Goal: Information Seeking & Learning: Find specific fact

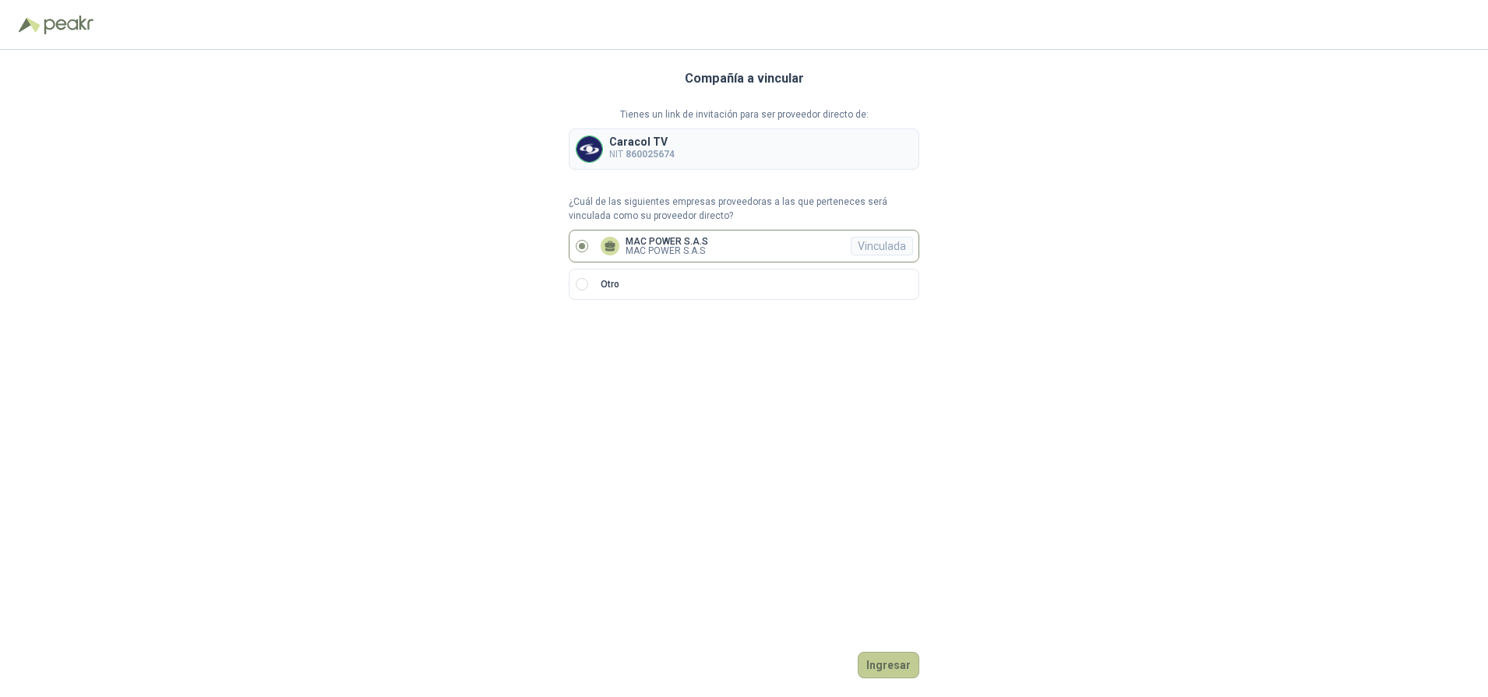
click at [885, 661] on button "Ingresar" at bounding box center [889, 665] width 62 height 26
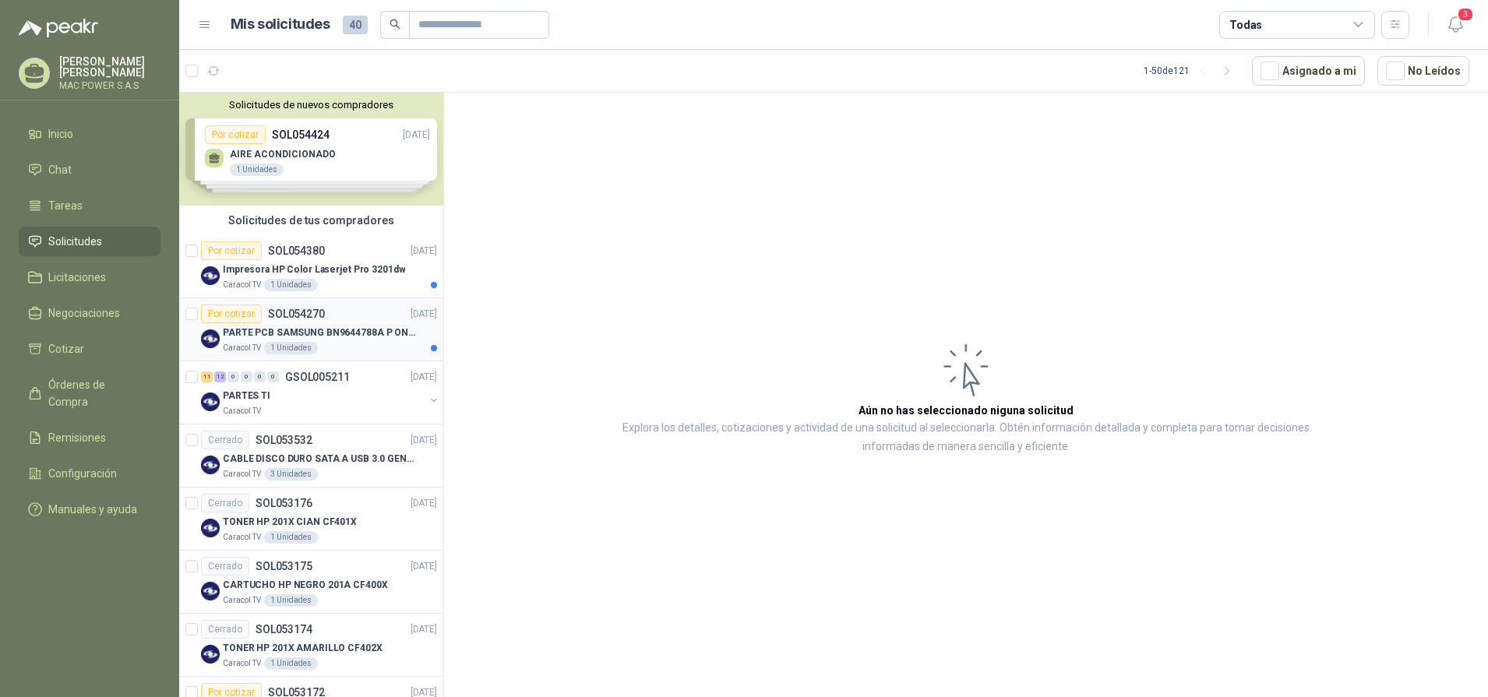
click at [303, 341] on div "PARTE PCB SAMSUNG BN9644788A P ONECONNE" at bounding box center [330, 332] width 214 height 19
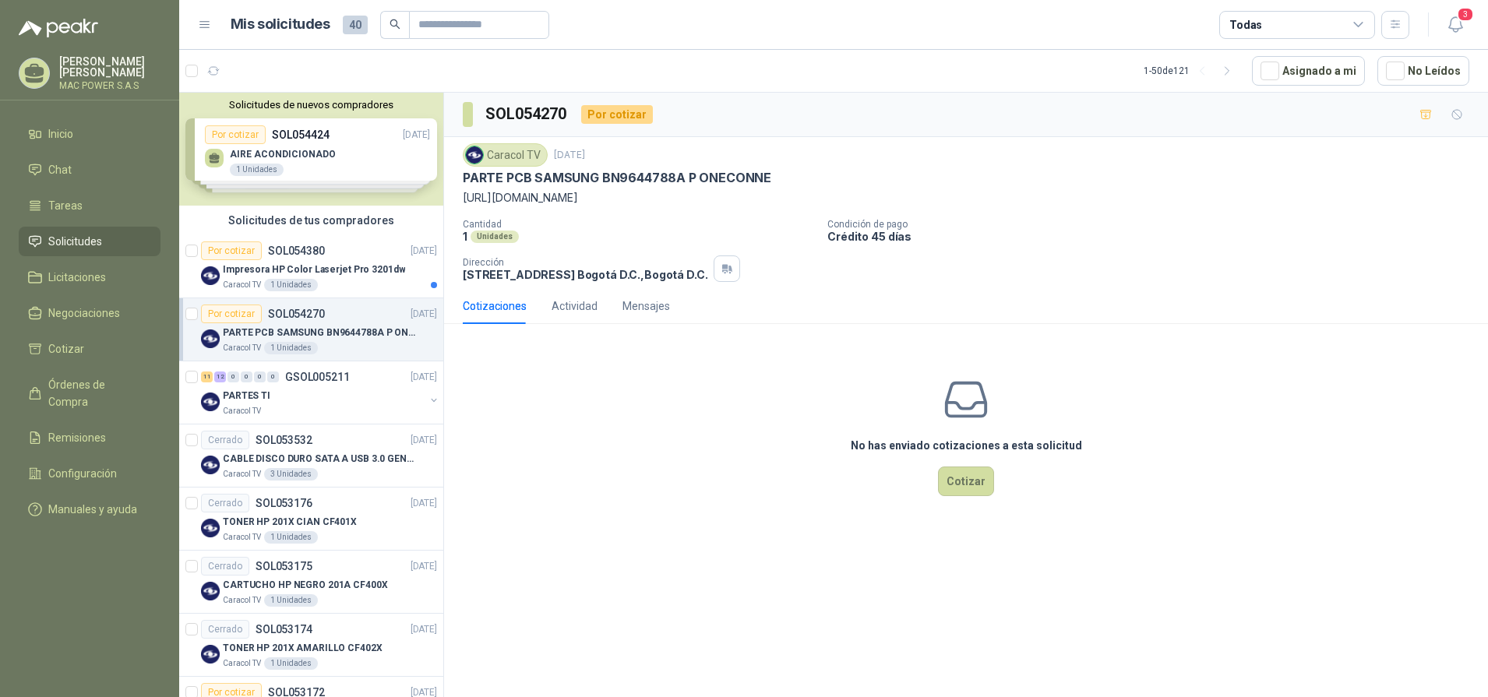
drag, startPoint x: 471, startPoint y: 197, endPoint x: 734, endPoint y: 197, distance: 262.6
click at [734, 197] on div "Caracol TV [DATE] PARTE PCB SAMSUNG BN9644788A P ONECONNE [URL][DOMAIN_NAME] Ca…" at bounding box center [966, 212] width 1044 height 151
copy p "[URL][DOMAIN_NAME]"
drag, startPoint x: 466, startPoint y: 178, endPoint x: 778, endPoint y: 174, distance: 312.5
click at [778, 174] on div "PARTE PCB SAMSUNG BN9644788A P ONECONNE" at bounding box center [966, 178] width 1007 height 16
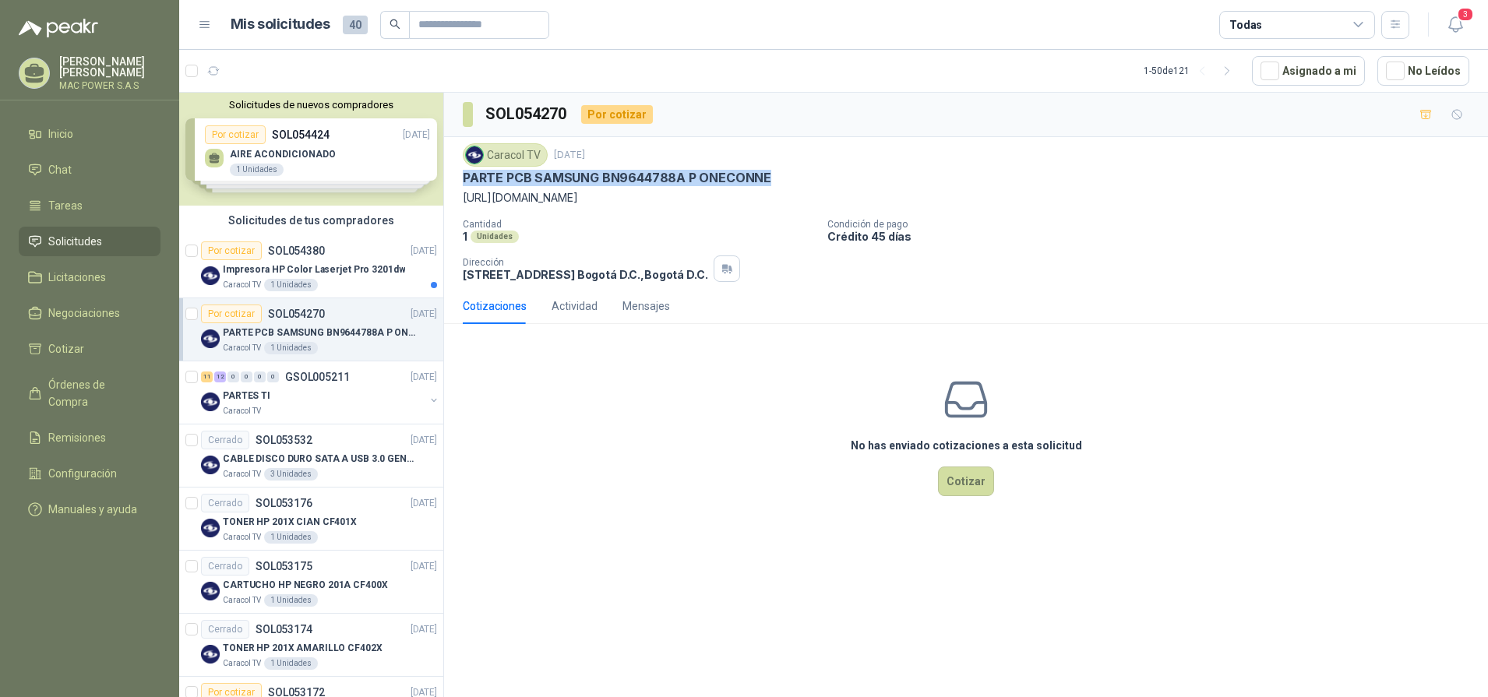
copy p "PARTE PCB SAMSUNG BN9644788A P ONECONNE"
click at [319, 284] on div "Caracol TV 1 Unidades" at bounding box center [330, 285] width 214 height 12
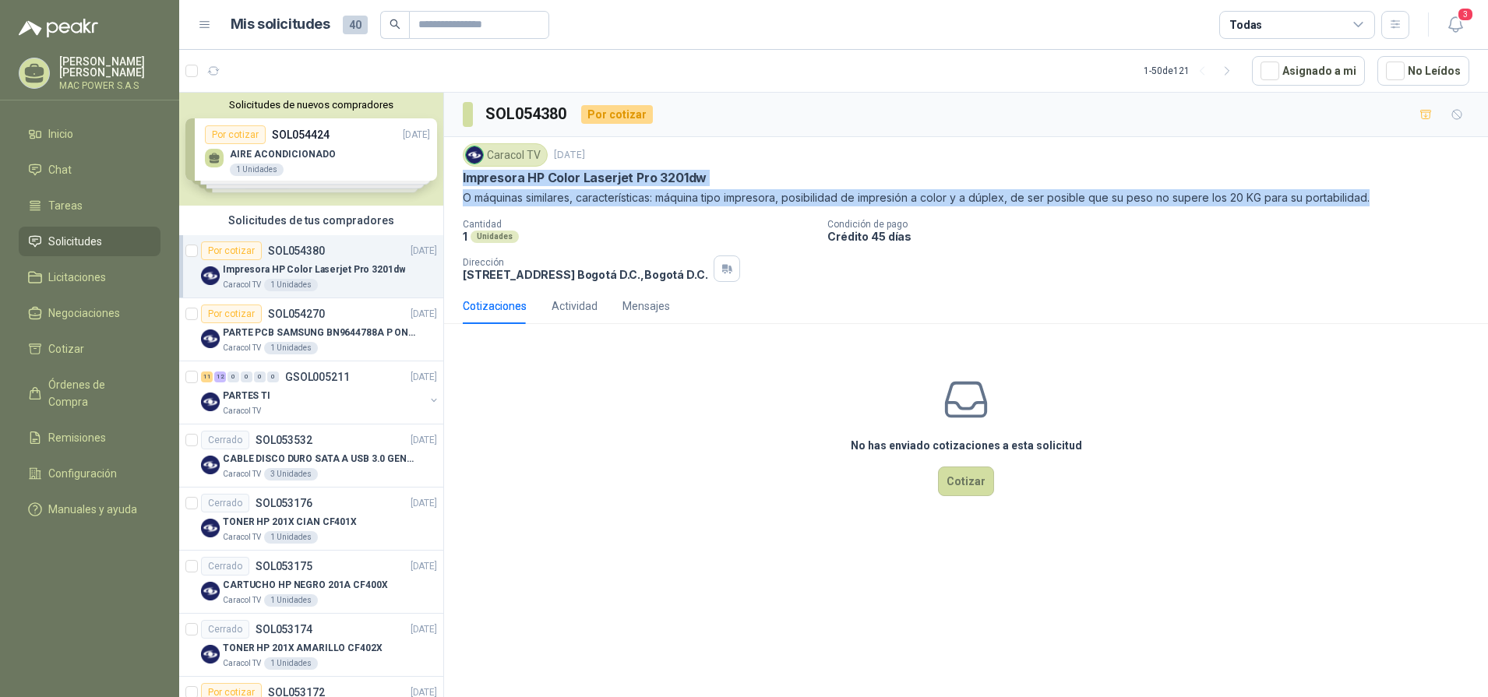
drag, startPoint x: 461, startPoint y: 175, endPoint x: 1401, endPoint y: 199, distance: 940.8
click at [1401, 199] on div "Caracol TV [DATE] Impresora HP Color Laserjet Pro 3201dw O máquinas similares, …" at bounding box center [966, 212] width 1044 height 151
copy div "Impresora HP Color Laserjet Pro 3201dw O máquinas similares, características: m…"
click at [72, 136] on span "Inicio" at bounding box center [60, 133] width 25 height 17
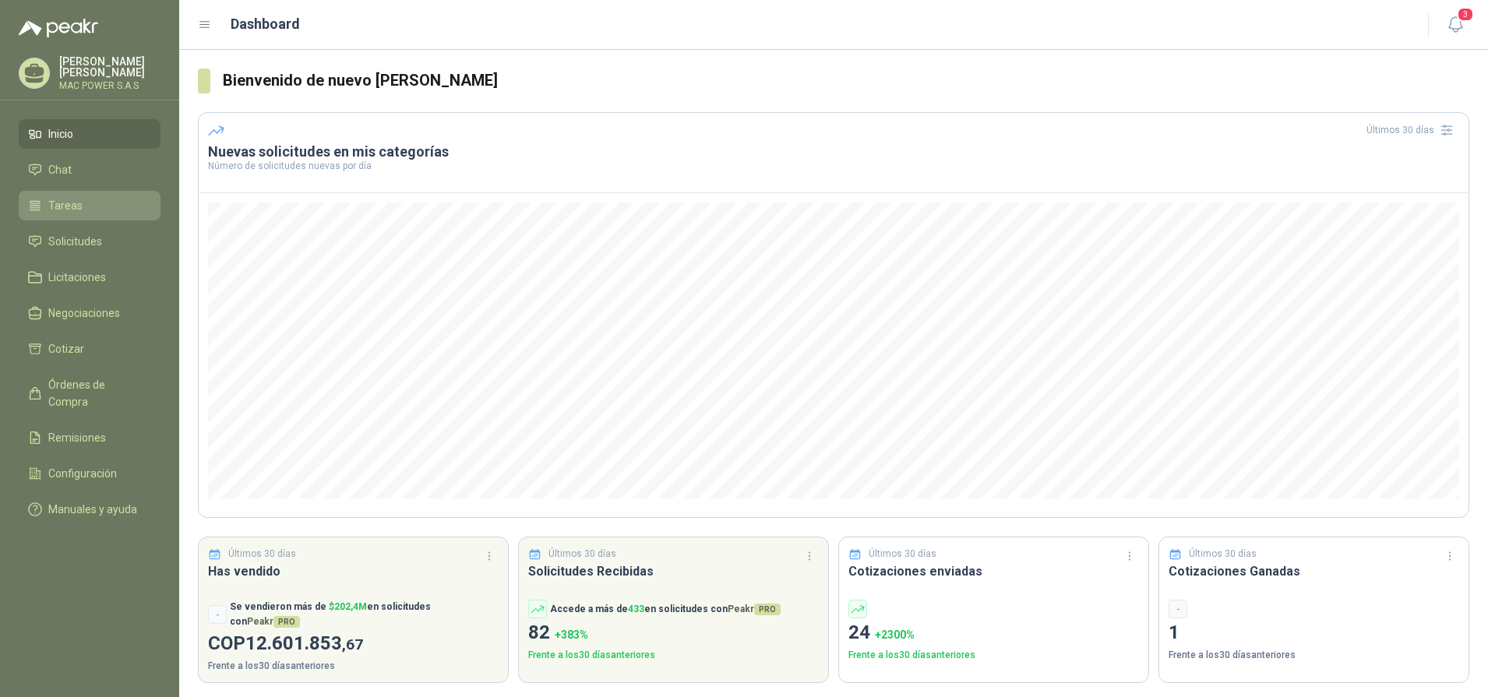
click at [90, 201] on li "Tareas" at bounding box center [89, 205] width 123 height 17
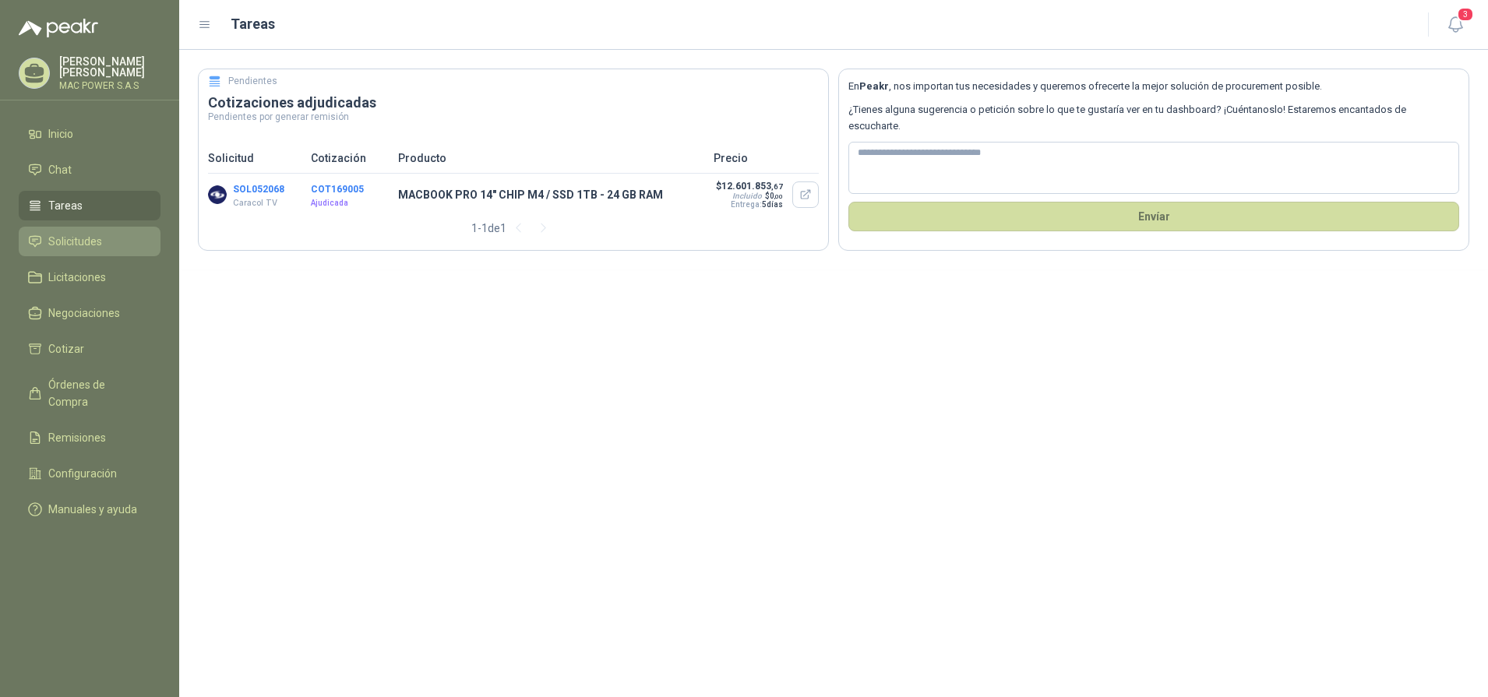
click at [94, 245] on span "Solicitudes" at bounding box center [75, 241] width 54 height 17
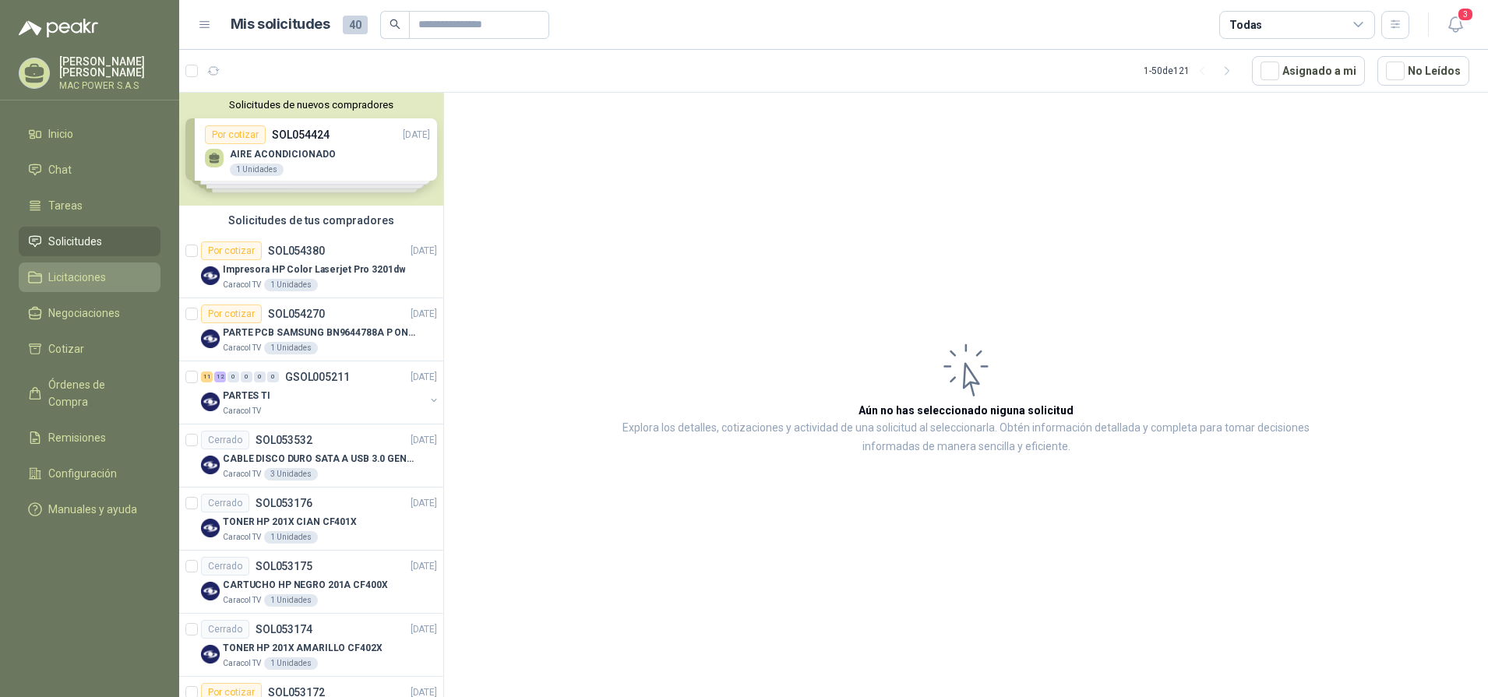
click at [82, 277] on span "Licitaciones" at bounding box center [77, 277] width 58 height 17
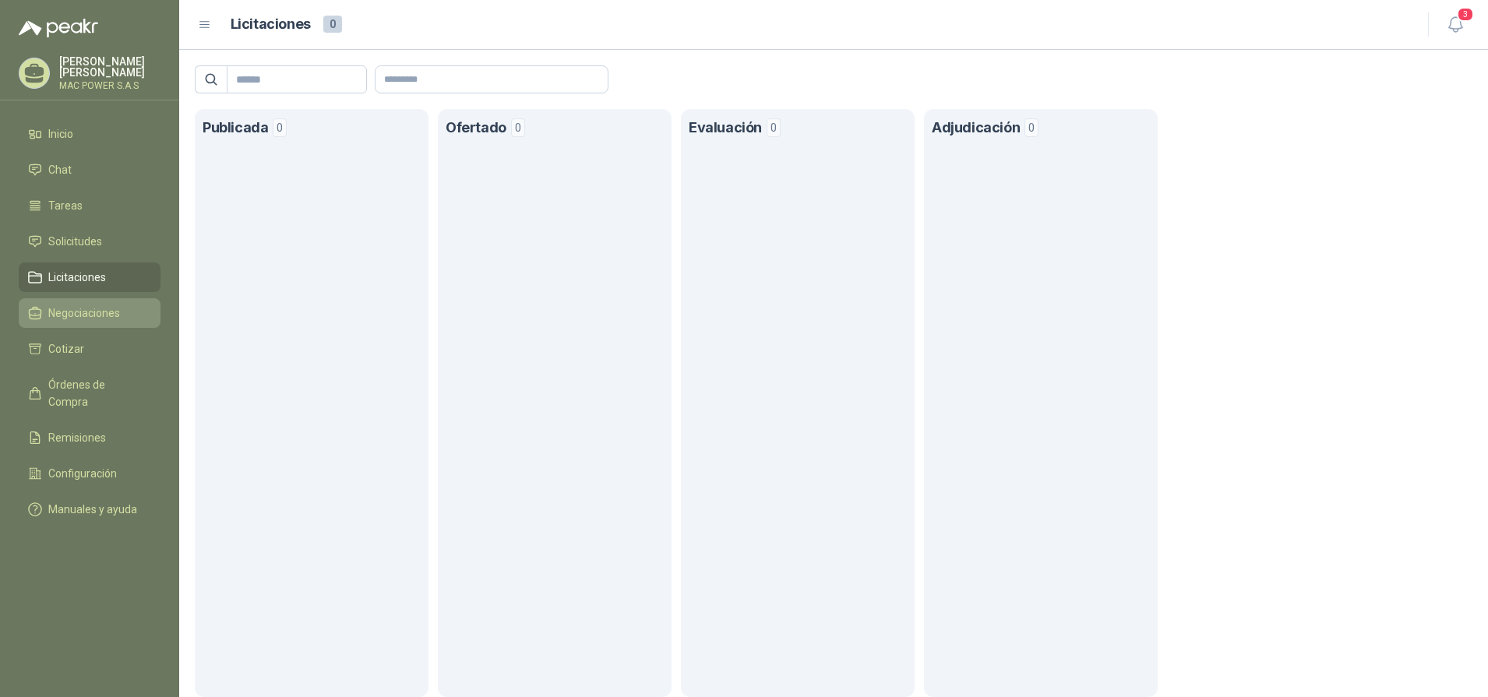
click at [86, 314] on span "Negociaciones" at bounding box center [84, 313] width 72 height 17
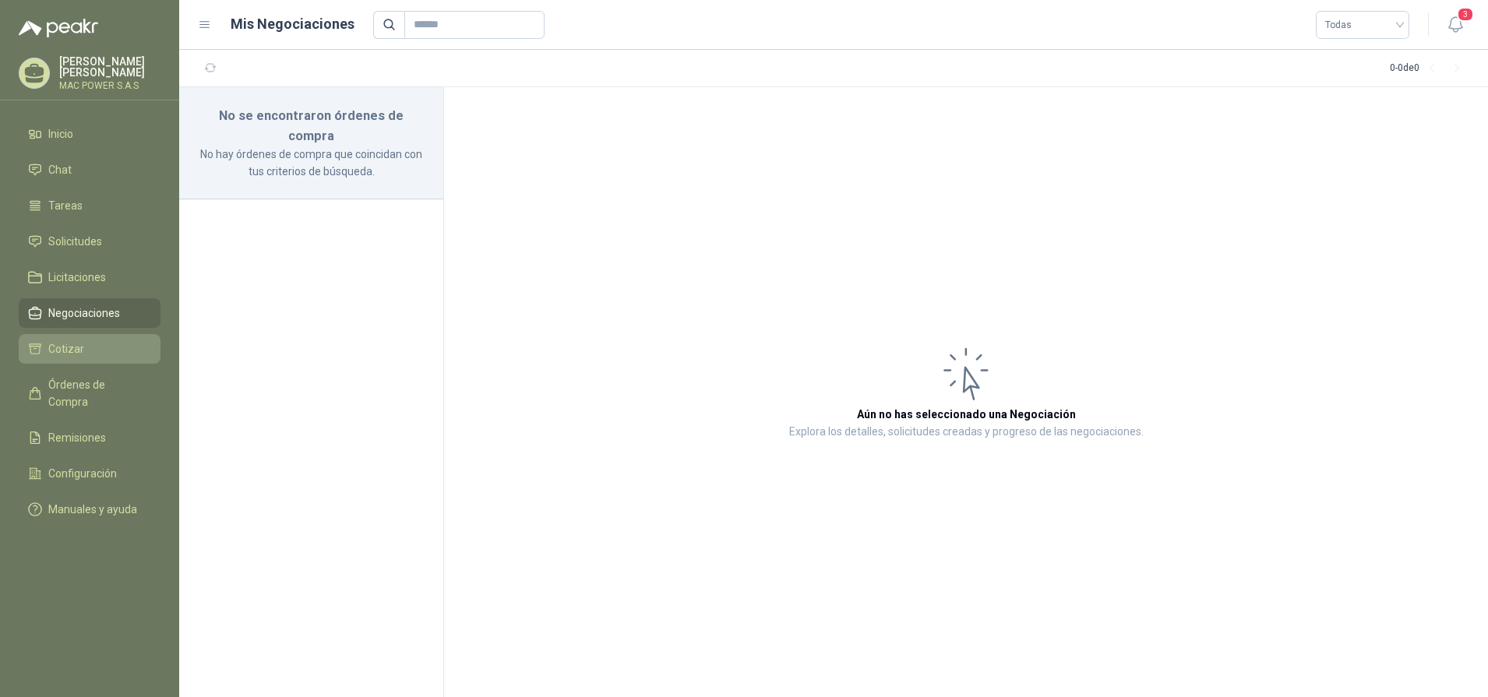
click at [82, 352] on span "Cotizar" at bounding box center [66, 349] width 36 height 17
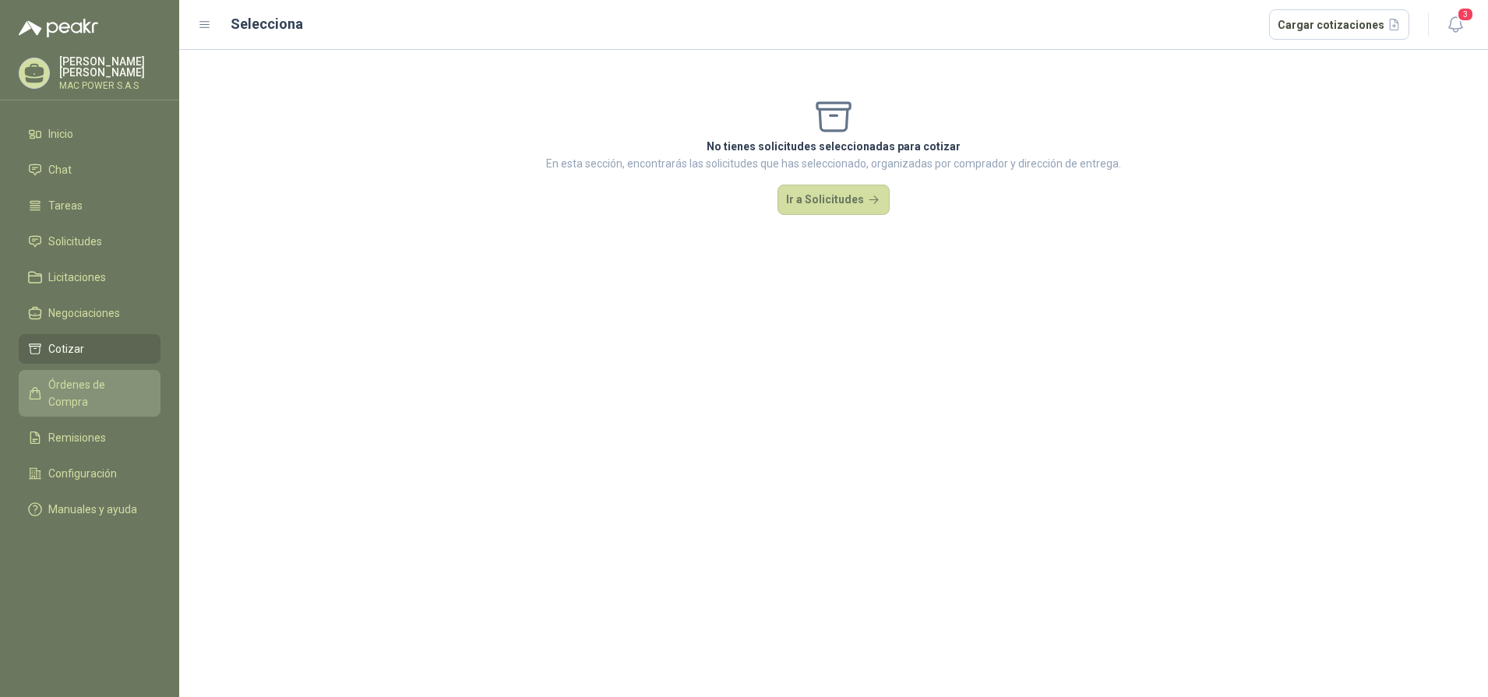
click at [76, 385] on span "Órdenes de Compra" at bounding box center [96, 393] width 97 height 34
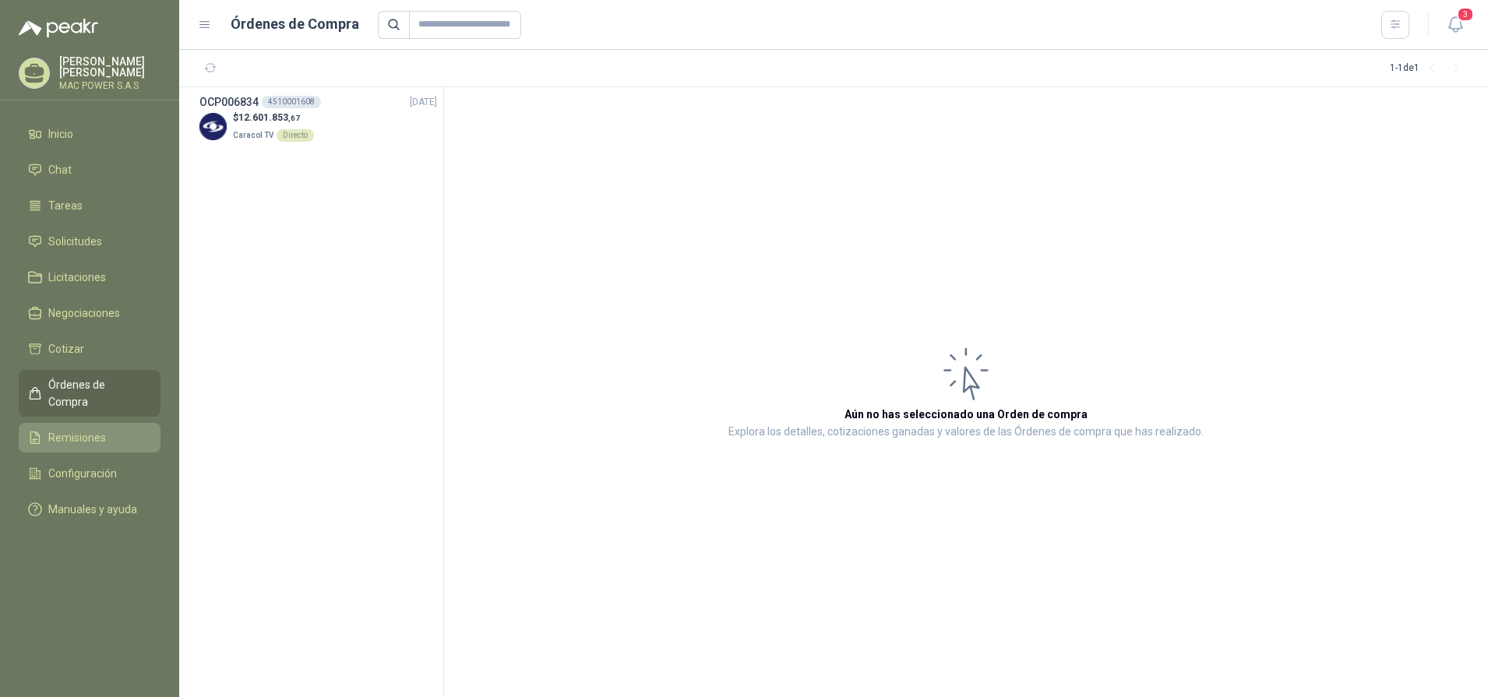
click at [72, 429] on span "Remisiones" at bounding box center [77, 437] width 58 height 17
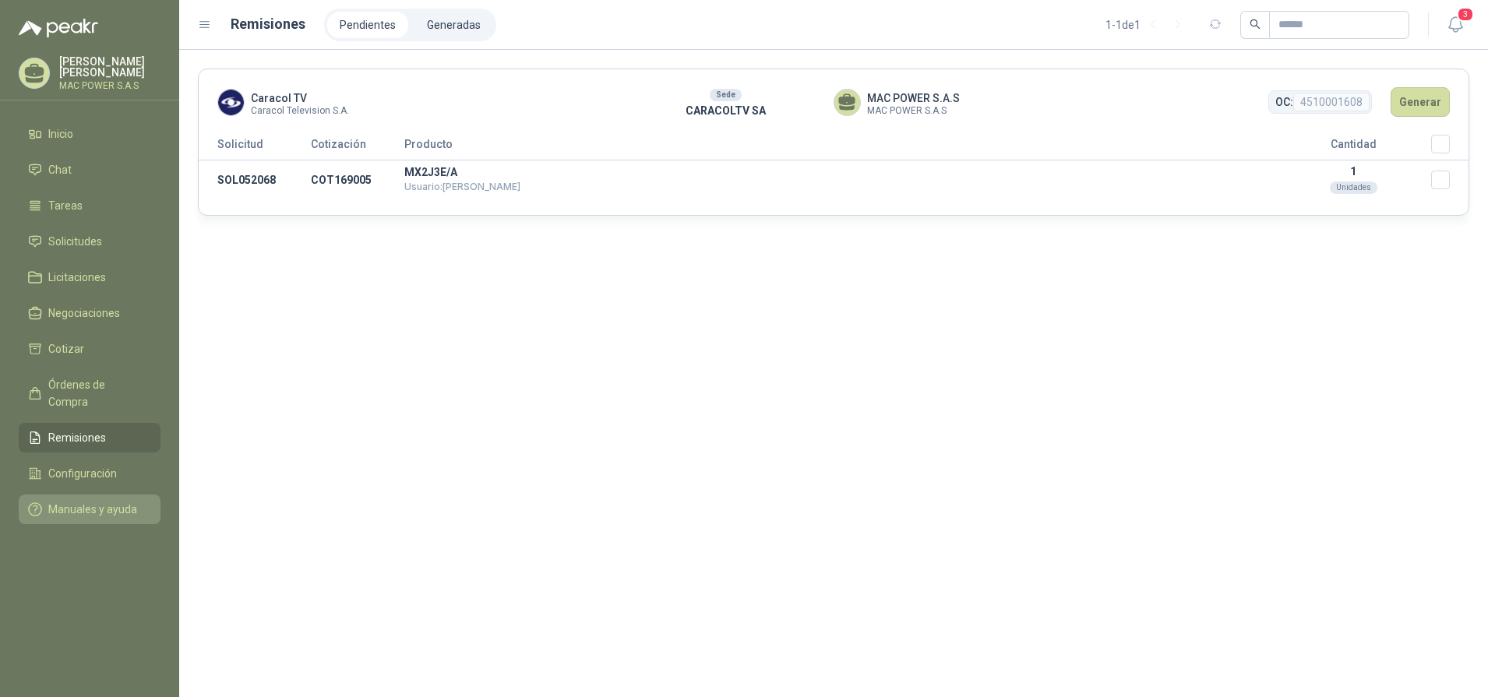
click at [88, 501] on span "Manuales y ayuda" at bounding box center [92, 509] width 89 height 17
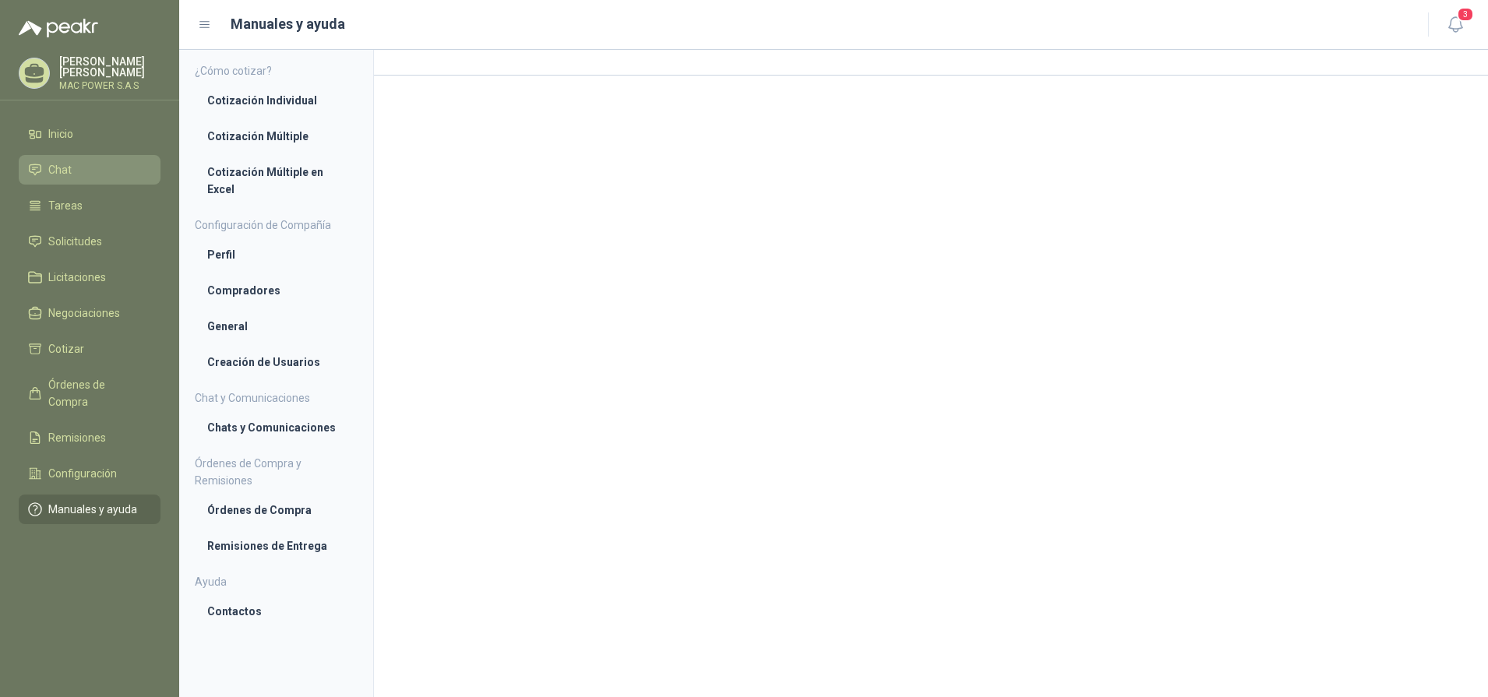
click at [81, 171] on li "Chat" at bounding box center [89, 169] width 123 height 17
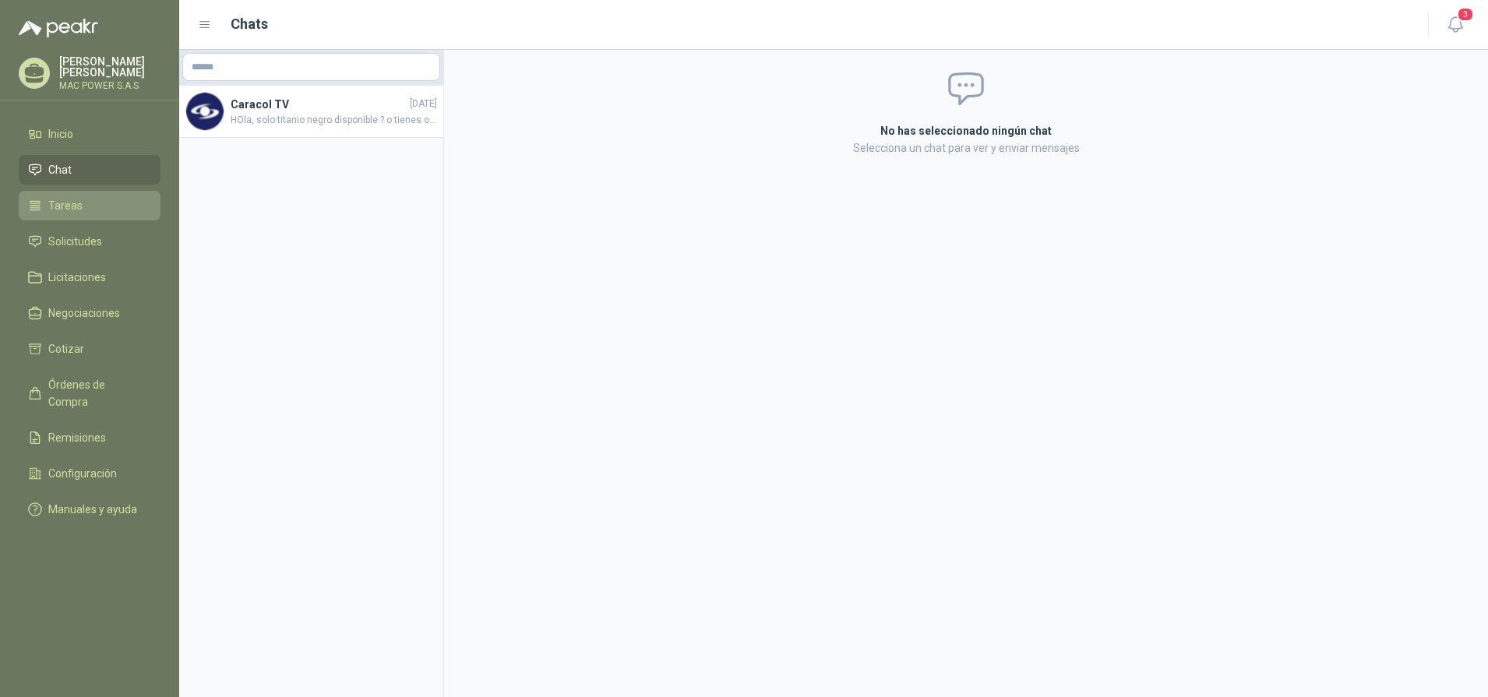
click at [79, 205] on span "Tareas" at bounding box center [65, 205] width 34 height 17
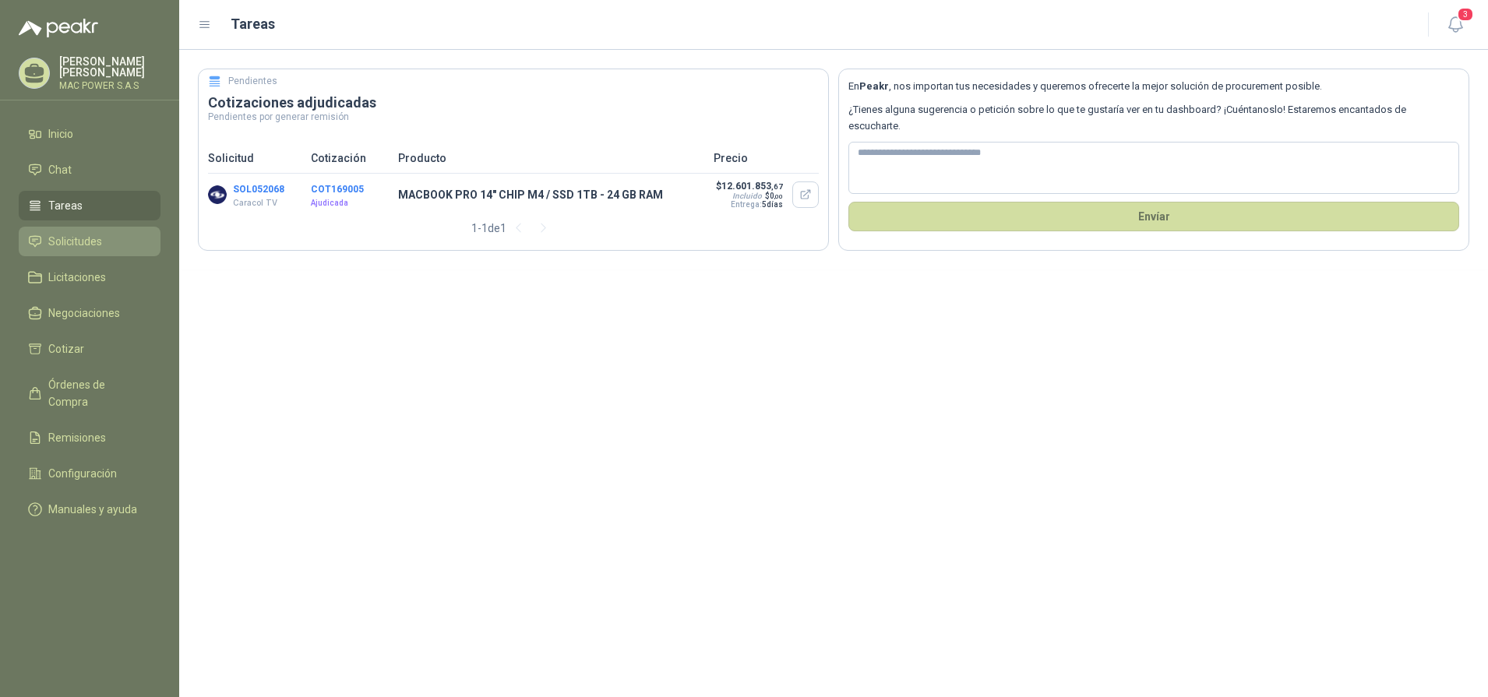
click at [83, 240] on span "Solicitudes" at bounding box center [75, 241] width 54 height 17
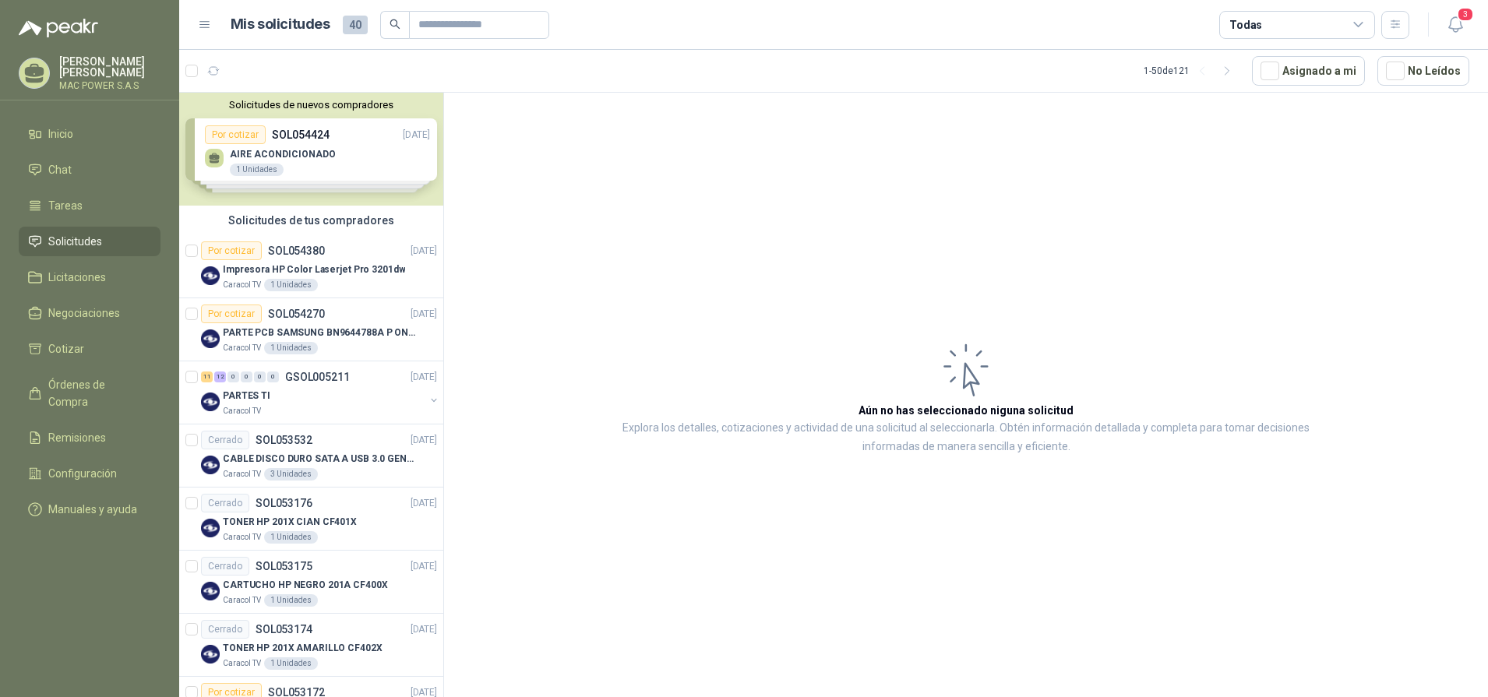
click at [362, 160] on div "Solicitudes de nuevos compradores Por cotizar SOL054424 [DATE] AIRE ACONDICIONA…" at bounding box center [311, 149] width 264 height 113
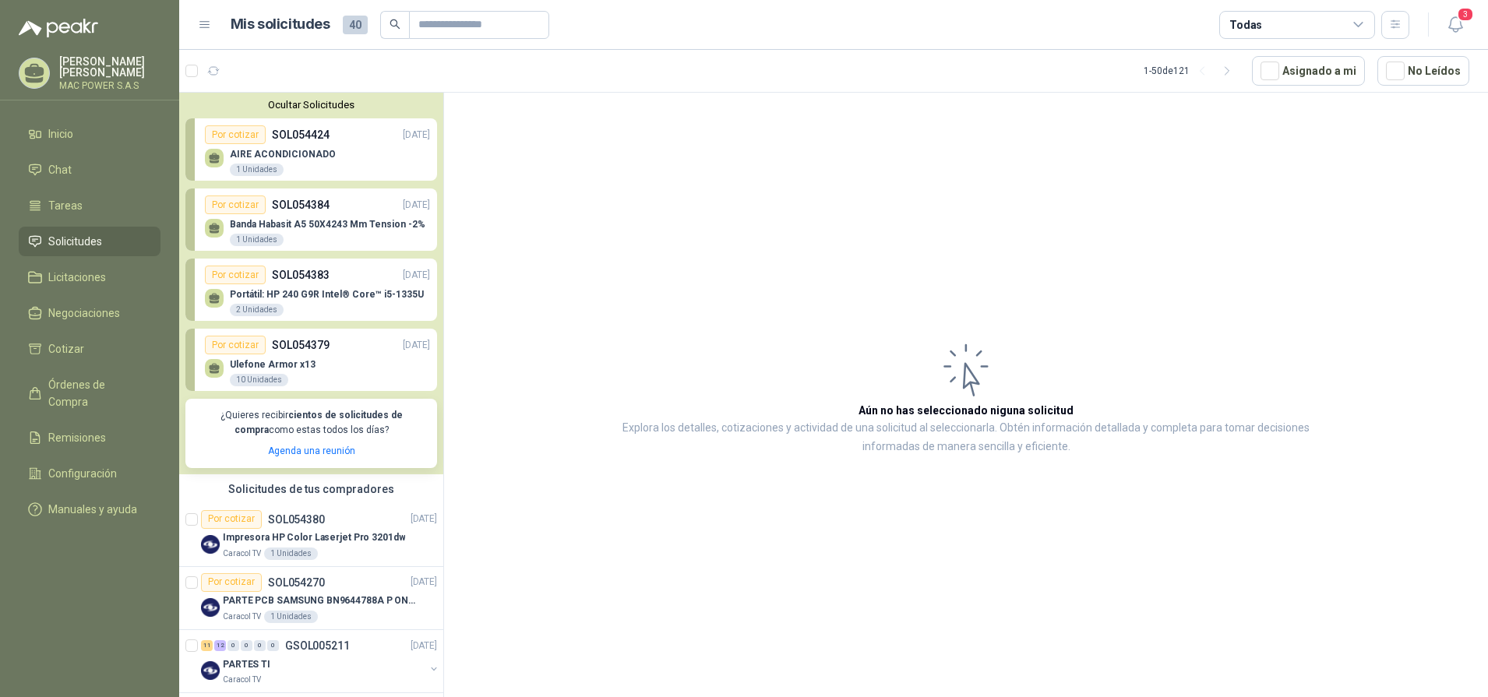
click at [297, 300] on p "Portátil: HP 240 G9R Intel® Core™ i5-1335U" at bounding box center [327, 294] width 194 height 11
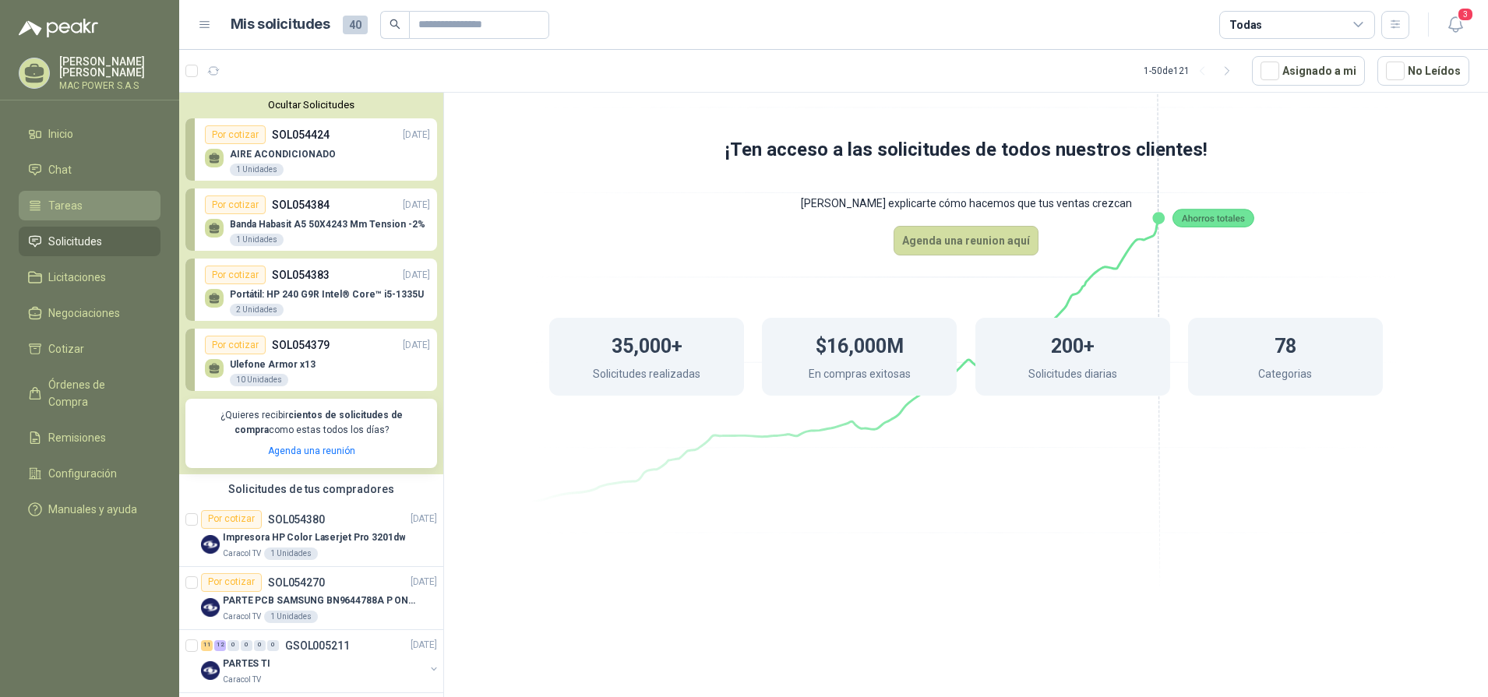
click at [63, 206] on span "Tareas" at bounding box center [65, 205] width 34 height 17
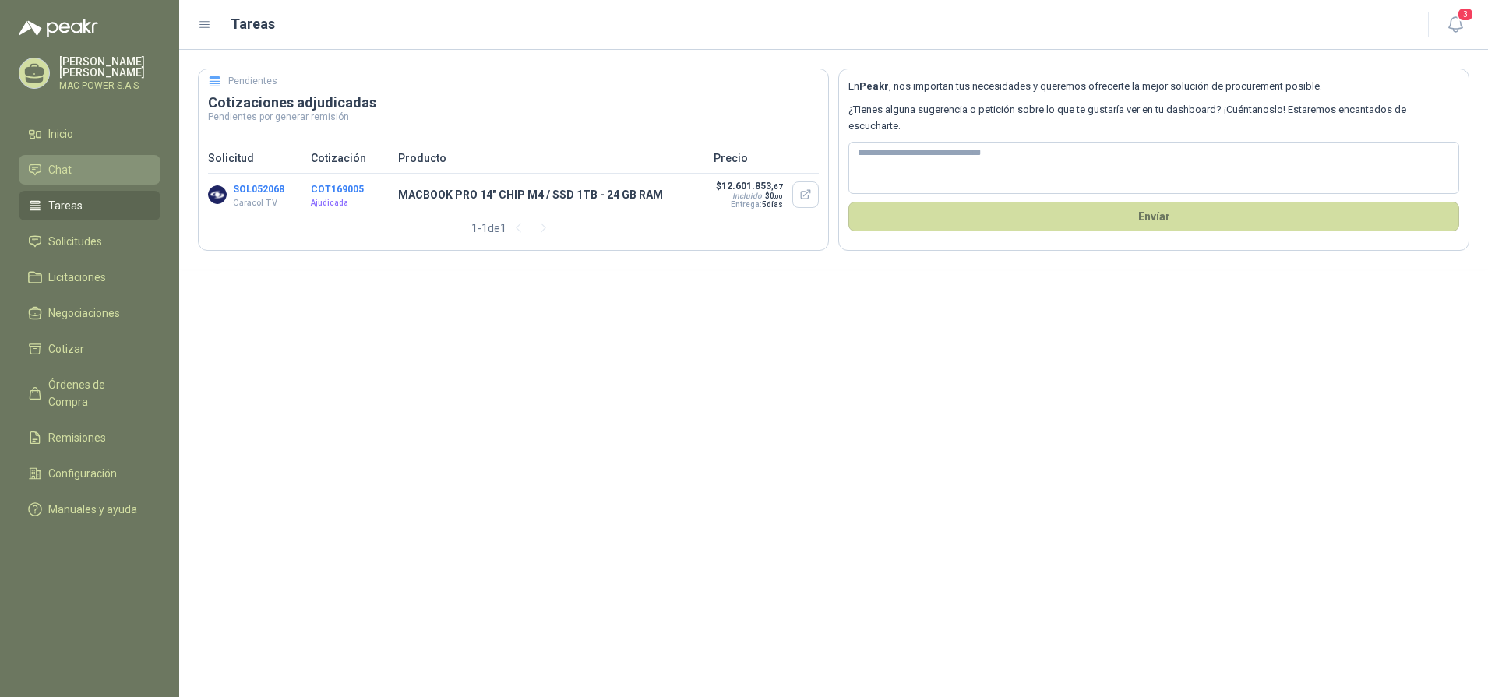
click at [71, 168] on span "Chat" at bounding box center [59, 169] width 23 height 17
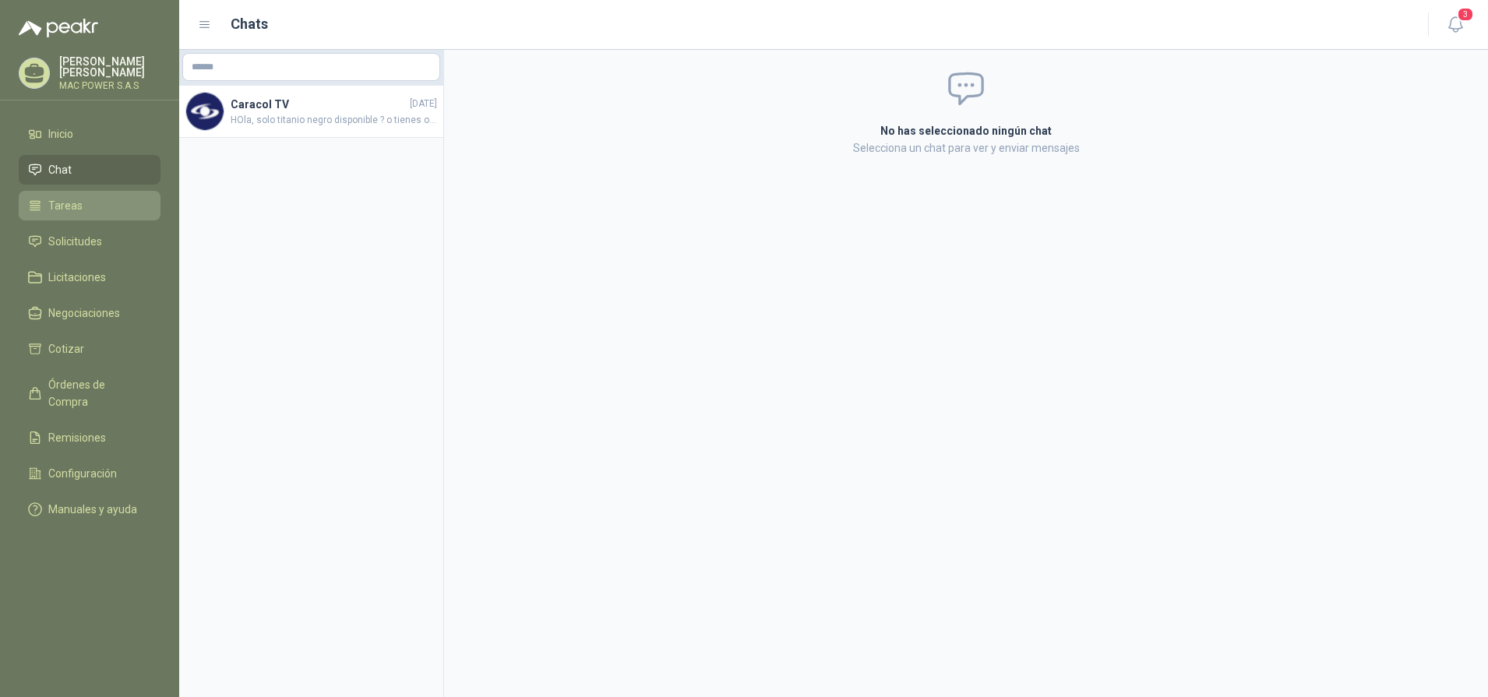
click at [70, 203] on span "Tareas" at bounding box center [65, 205] width 34 height 17
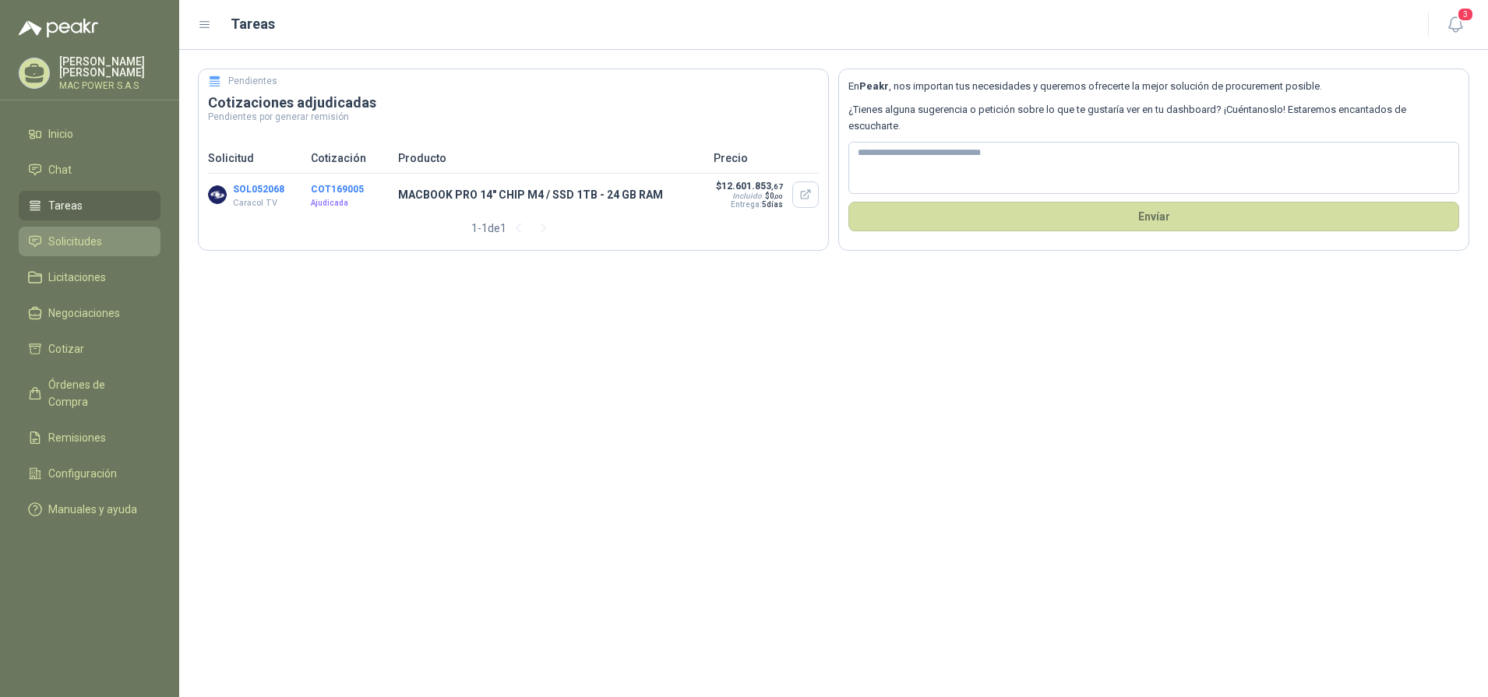
click at [77, 242] on span "Solicitudes" at bounding box center [75, 241] width 54 height 17
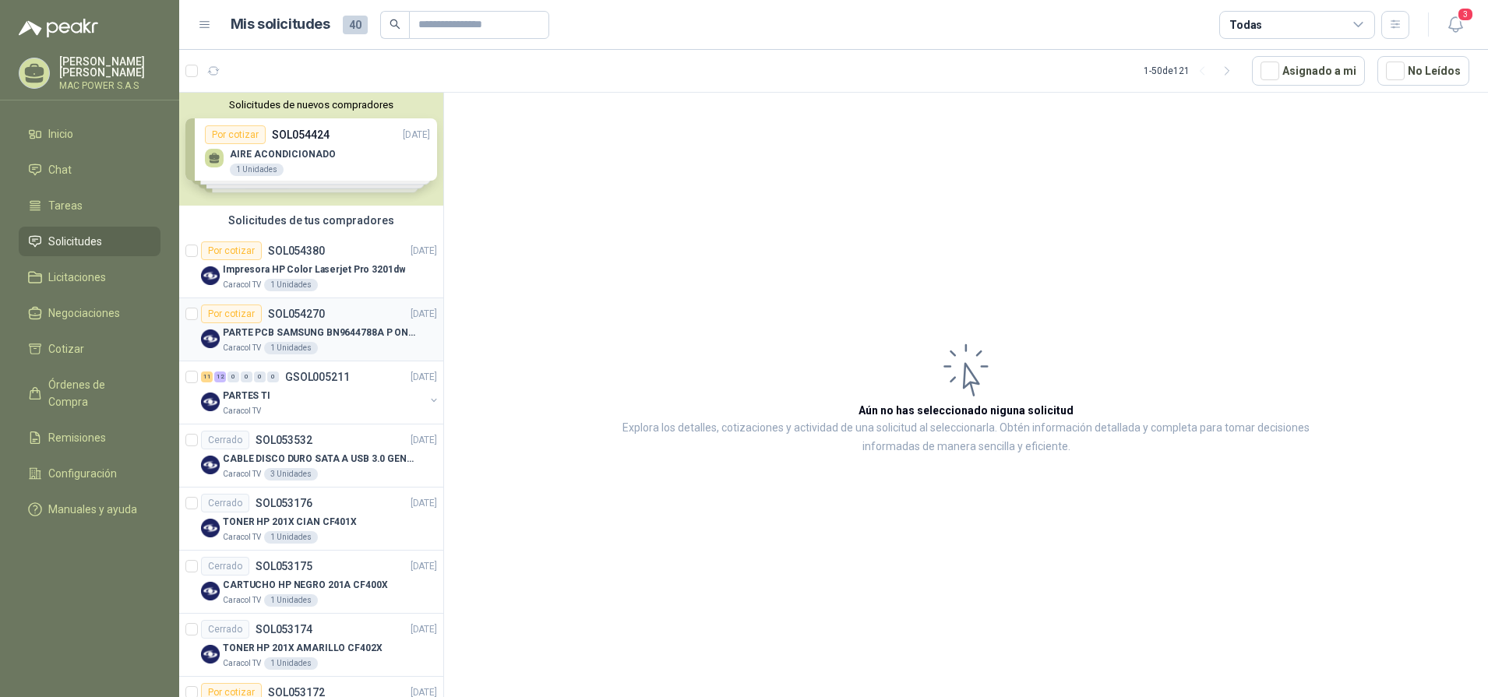
click at [255, 341] on div "PARTE PCB SAMSUNG BN9644788A P ONECONNE" at bounding box center [330, 332] width 214 height 19
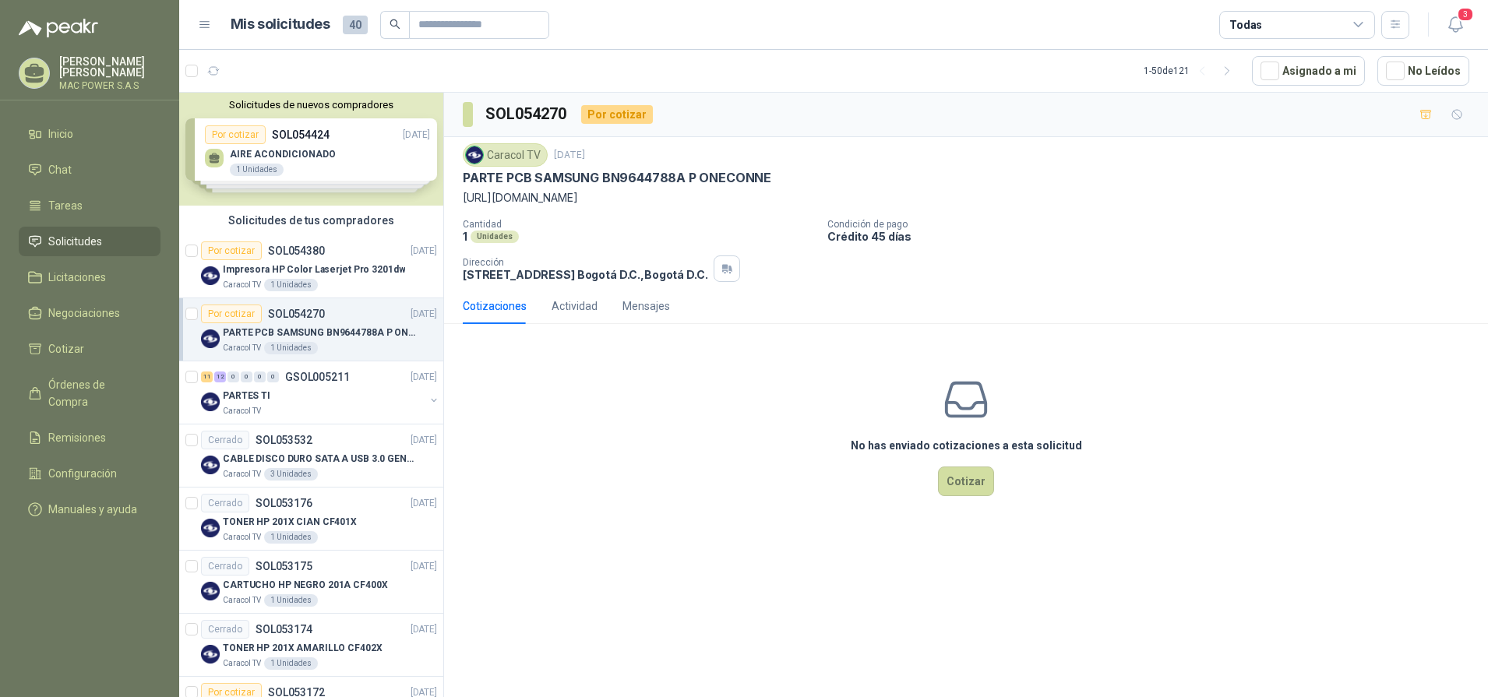
click at [480, 199] on p "[URL][DOMAIN_NAME]" at bounding box center [966, 197] width 1007 height 17
drag, startPoint x: 464, startPoint y: 198, endPoint x: 743, endPoint y: 201, distance: 279.0
click at [743, 201] on p "[URL][DOMAIN_NAME]" at bounding box center [966, 197] width 1007 height 17
copy p "[URL][DOMAIN_NAME]"
